Goal: Check status: Check status

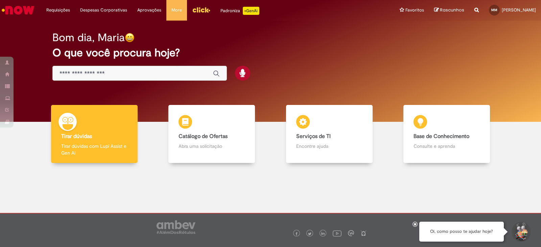
click at [206, 185] on div at bounding box center [270, 210] width 531 height 84
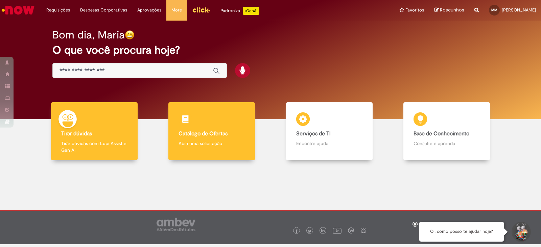
scroll to position [5, 0]
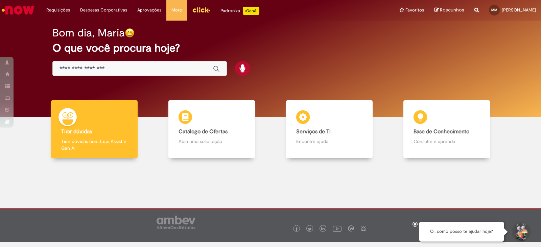
click at [259, 187] on div at bounding box center [270, 206] width 531 height 84
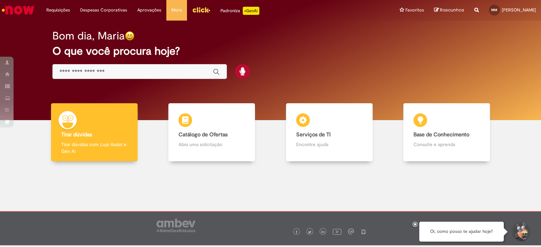
scroll to position [0, 0]
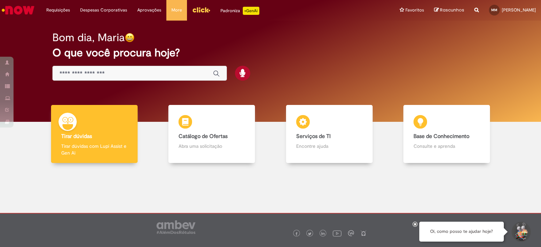
click at [385, 46] on div "Bom dia, Maria O que você procura hoje?" at bounding box center [271, 56] width 460 height 57
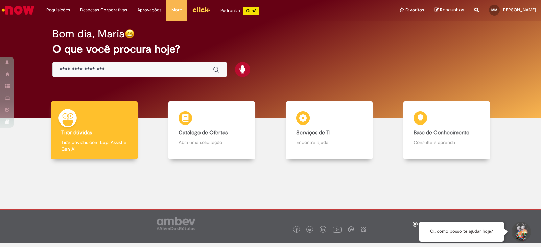
scroll to position [5, 0]
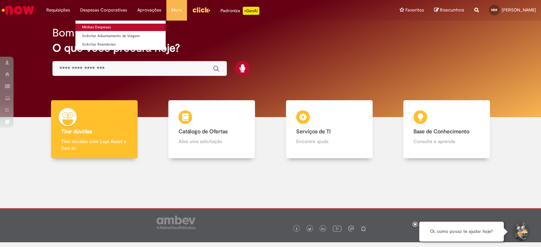
click at [103, 28] on link "Minhas Despesas" at bounding box center [120, 27] width 90 height 7
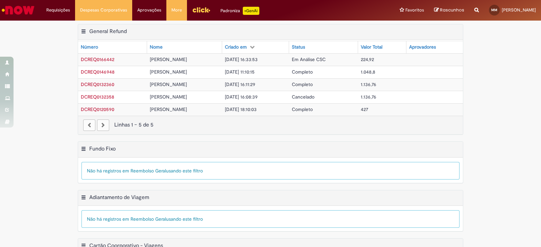
click at [326, 59] on span "Em Análise CSC" at bounding box center [309, 59] width 34 height 6
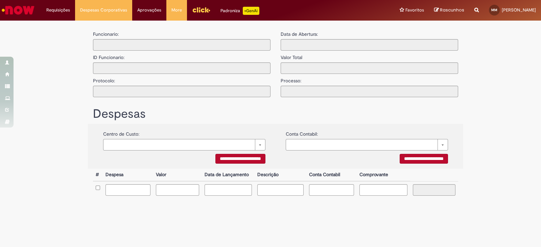
type input "**********"
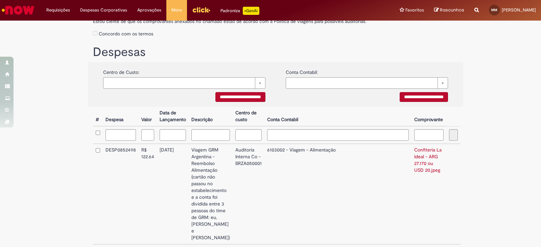
scroll to position [122, 0]
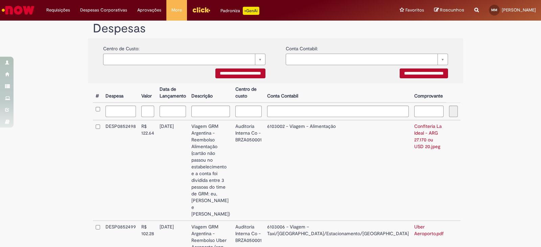
click at [482, 146] on div "**********" at bounding box center [270, 108] width 541 height 412
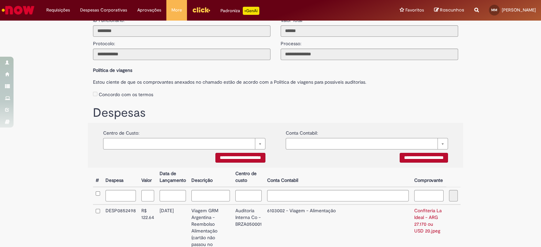
scroll to position [0, 0]
